Goal: Check status

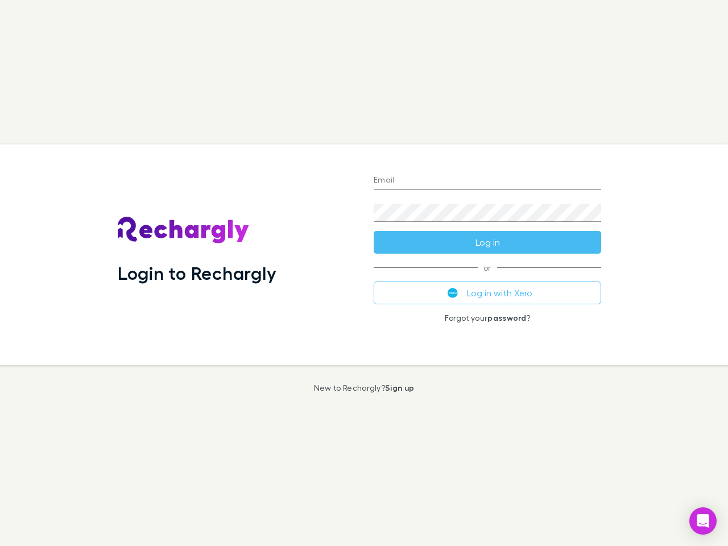
click at [364, 273] on div "Login to Rechargly" at bounding box center [237, 254] width 256 height 221
click at [488, 181] on input "Email" at bounding box center [488, 181] width 228 height 18
click at [488, 242] on form "Email Password Log in" at bounding box center [488, 208] width 228 height 91
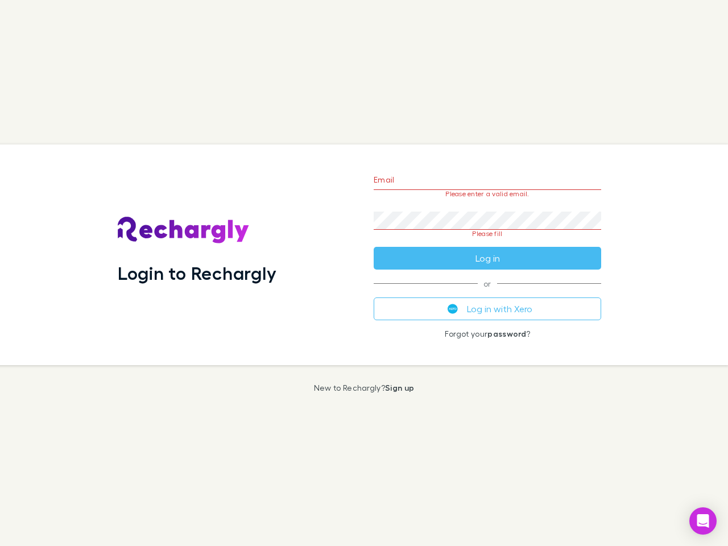
click at [488, 293] on div "Email Please enter a valid email. Password Please fill Log in or Log in with Xe…" at bounding box center [488, 254] width 246 height 221
click at [703, 521] on icon "Open Intercom Messenger" at bounding box center [703, 521] width 12 height 14
